Goal: Check status: Check status

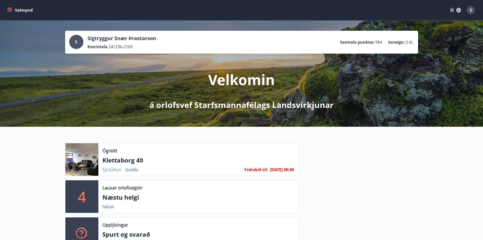
click at [116, 170] on link "Sjá bókun" at bounding box center [112, 170] width 19 height 6
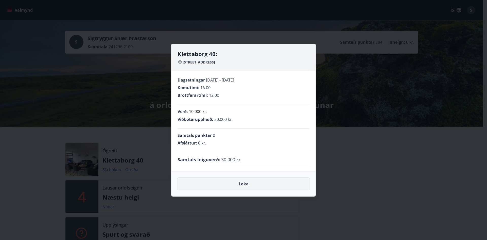
click at [232, 185] on button "Loka" at bounding box center [244, 183] width 132 height 13
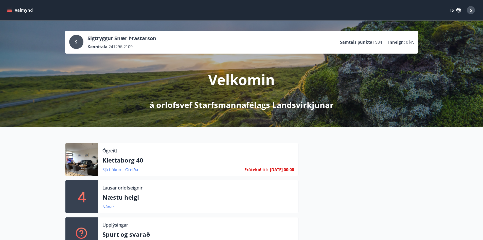
click at [112, 169] on link "Sjá bókun" at bounding box center [112, 170] width 19 height 6
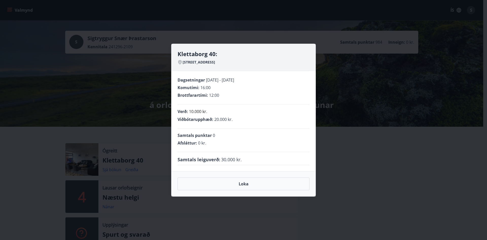
click at [333, 157] on div "Klettaborg 40: Klettaborg 40, Akureyri Dagsetningar [DATE] - [DATE] Komutími : …" at bounding box center [243, 120] width 487 height 240
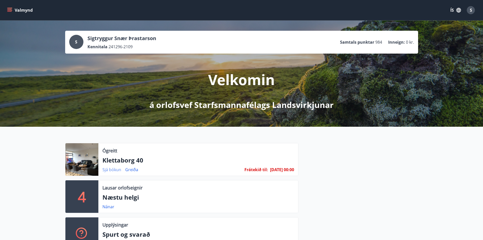
click at [118, 169] on link "Sjá bókun" at bounding box center [112, 170] width 19 height 6
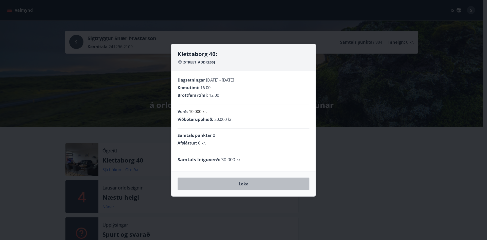
click at [246, 186] on button "Loka" at bounding box center [244, 183] width 132 height 13
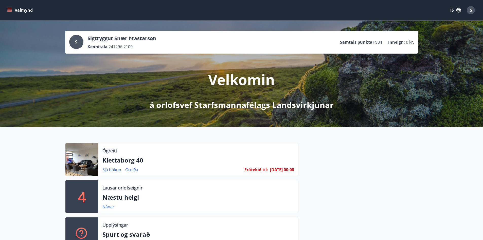
click at [343, 183] on div at bounding box center [359, 198] width 120 height 111
